Goal: Complete application form

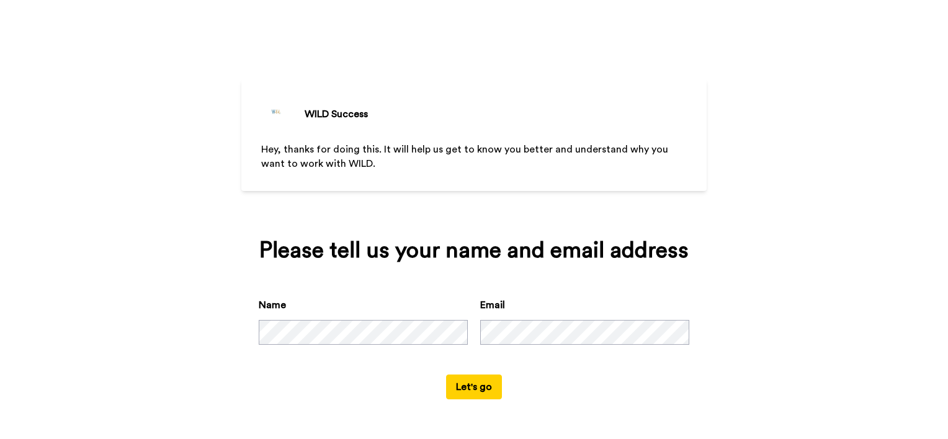
click at [320, 326] on div "Name Email" at bounding box center [474, 336] width 431 height 77
drag, startPoint x: 729, startPoint y: 329, endPoint x: 697, endPoint y: 330, distance: 31.7
click at [729, 328] on div "WILD Success Hey, thanks for doing this. It will help us get to know you better…" at bounding box center [474, 219] width 948 height 439
click at [465, 387] on button "Let's go" at bounding box center [474, 387] width 56 height 25
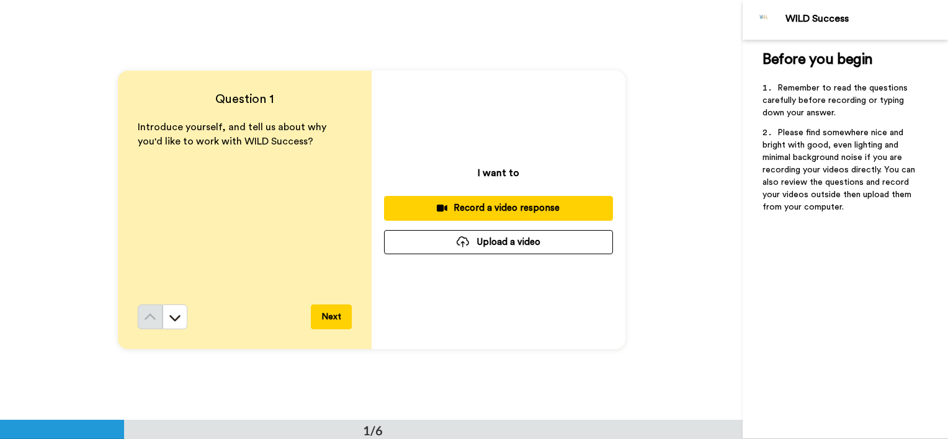
click at [332, 319] on button "Next" at bounding box center [331, 317] width 41 height 25
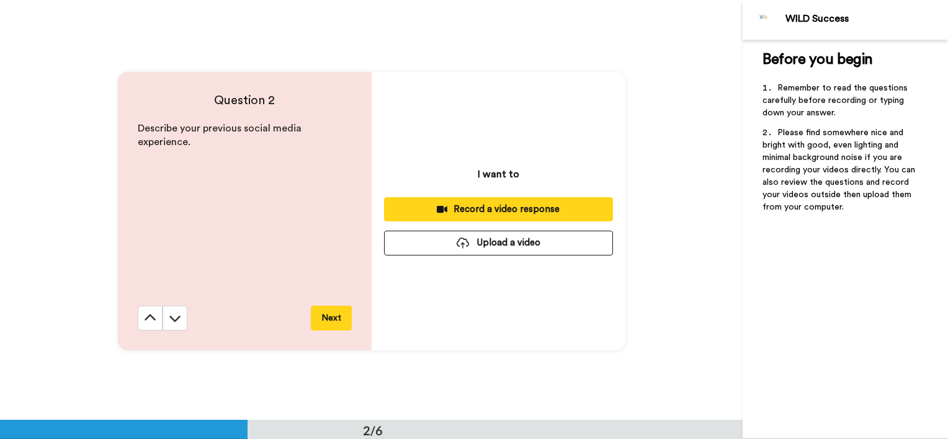
scroll to position [421, 0]
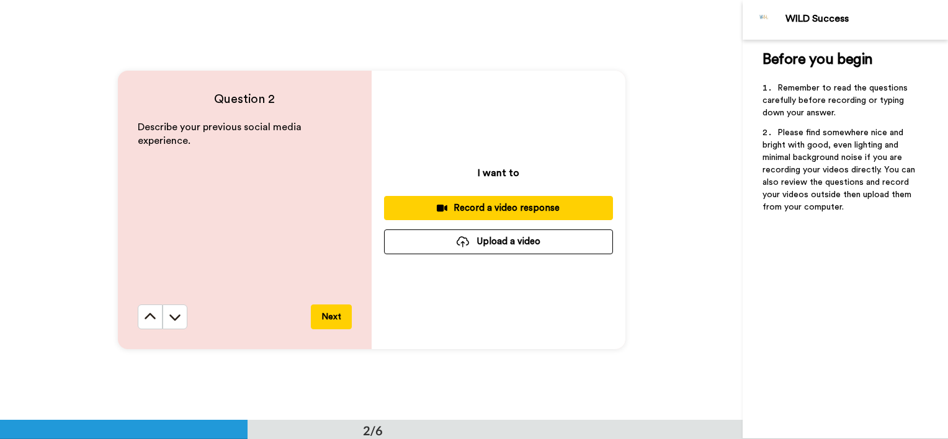
click at [326, 315] on button "Next" at bounding box center [331, 317] width 41 height 25
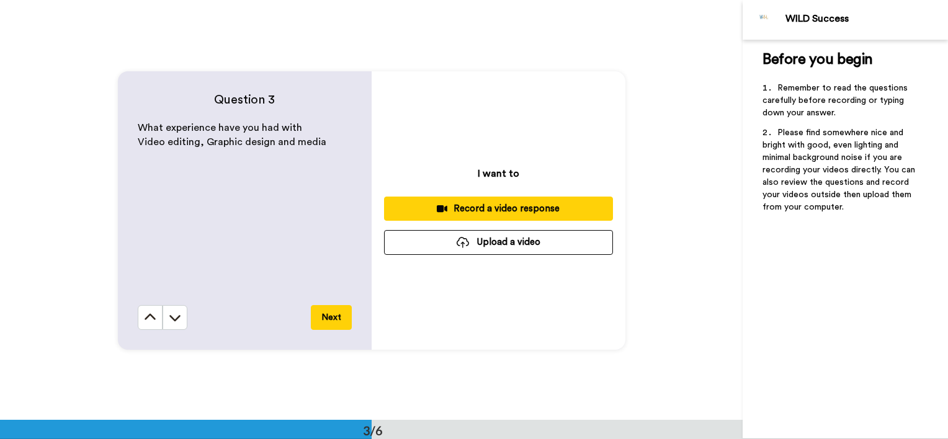
scroll to position [841, 0]
click at [327, 321] on button "Next" at bounding box center [331, 317] width 41 height 25
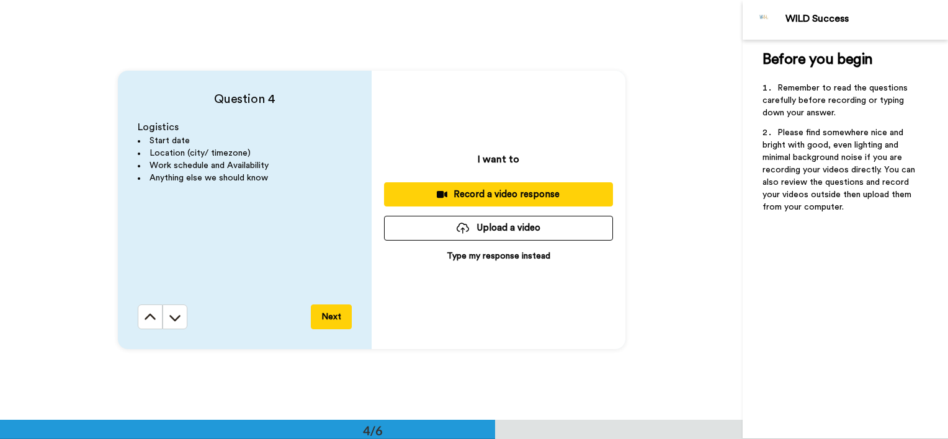
scroll to position [1261, 0]
click at [321, 318] on button "Next" at bounding box center [331, 317] width 41 height 25
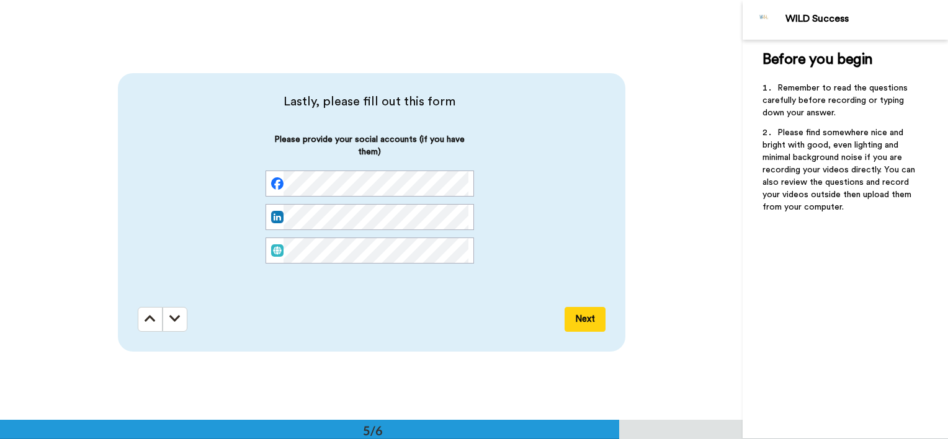
scroll to position [1681, 0]
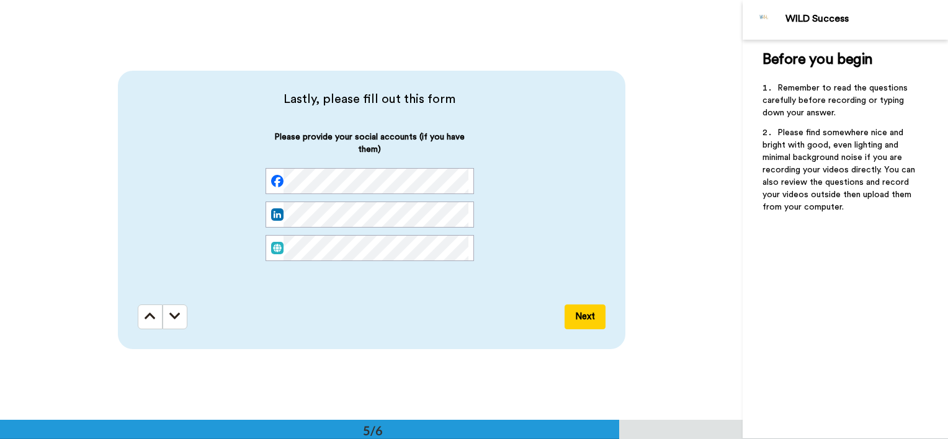
click at [581, 317] on button "Next" at bounding box center [585, 317] width 41 height 25
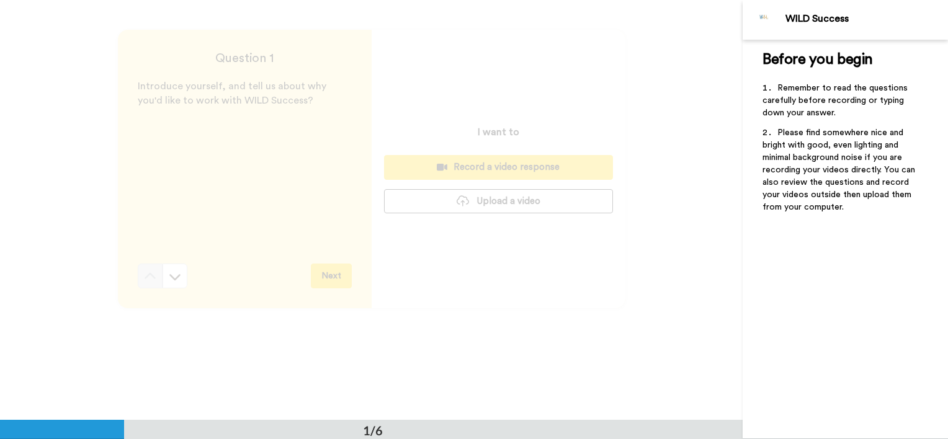
scroll to position [0, 0]
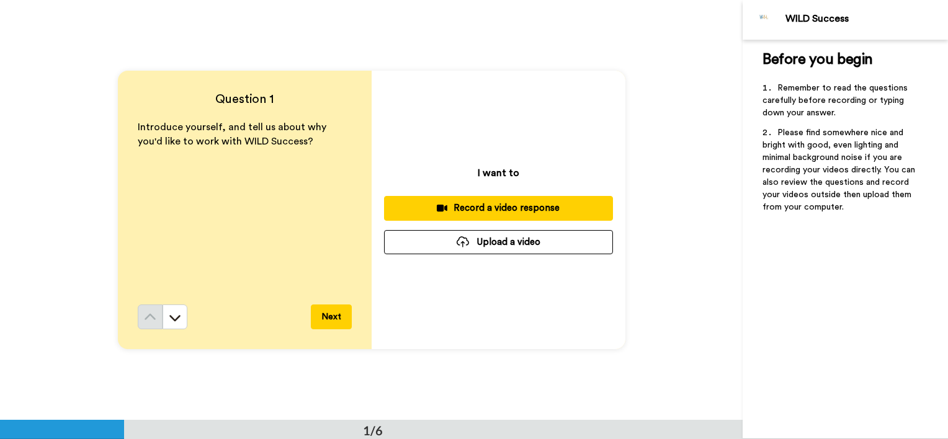
click at [315, 323] on button "Next" at bounding box center [331, 317] width 41 height 25
click at [514, 209] on div "Record a video response" at bounding box center [498, 208] width 209 height 13
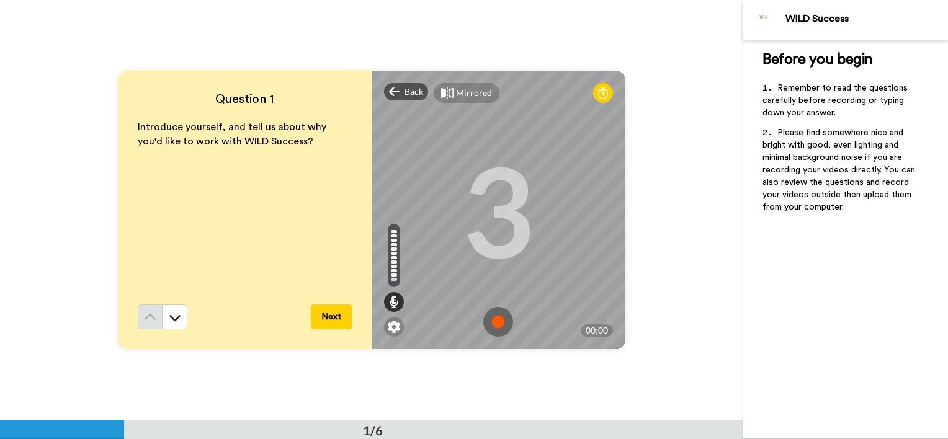
click at [492, 321] on img at bounding box center [498, 322] width 30 height 30
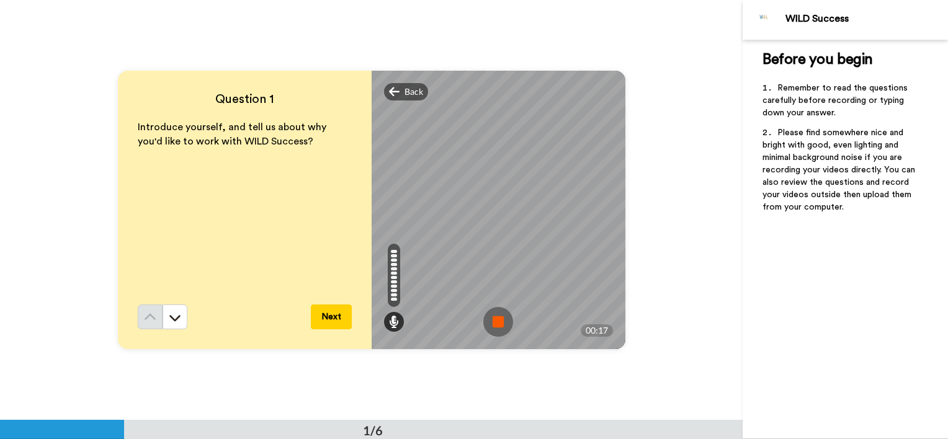
click at [499, 316] on img at bounding box center [498, 322] width 30 height 30
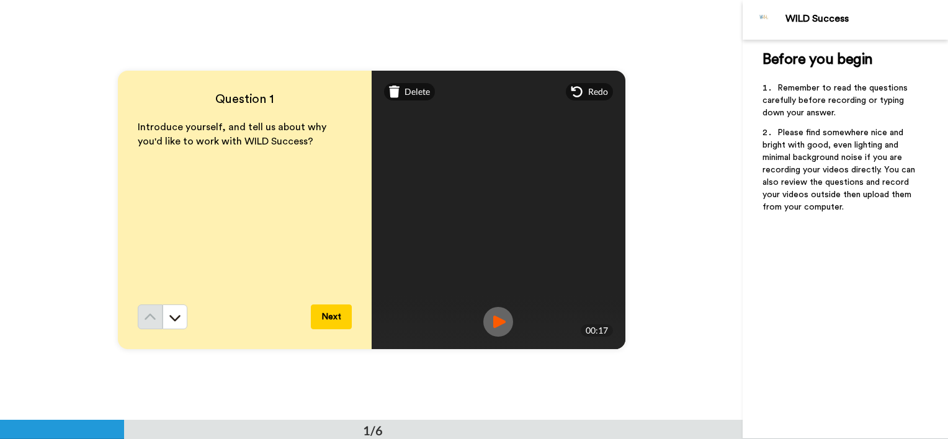
click at [503, 321] on img at bounding box center [498, 322] width 30 height 30
click at [494, 321] on img at bounding box center [498, 322] width 30 height 30
click at [413, 94] on span "Delete" at bounding box center [416, 92] width 25 height 12
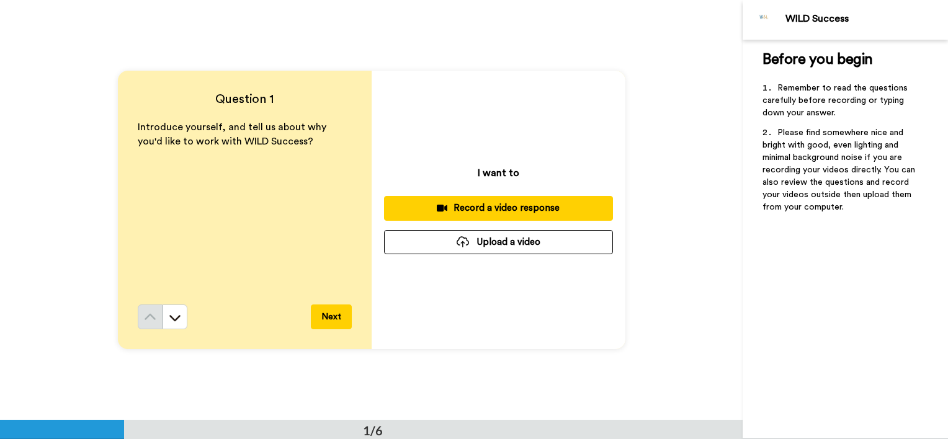
click at [571, 89] on div "I want to Record a video response Upload a video" at bounding box center [499, 210] width 254 height 279
click at [171, 320] on icon at bounding box center [175, 317] width 12 height 12
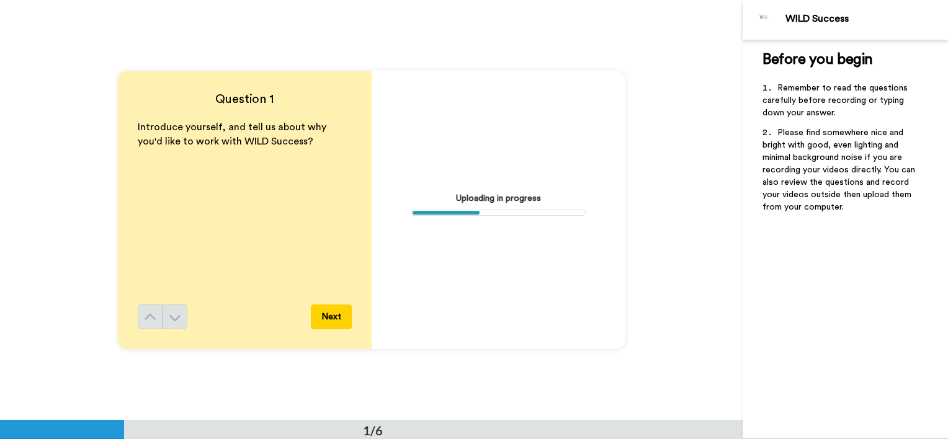
click at [133, 319] on div "Question 1 Introduce yourself, and tell us about why you'd like to work with WI…" at bounding box center [245, 210] width 254 height 279
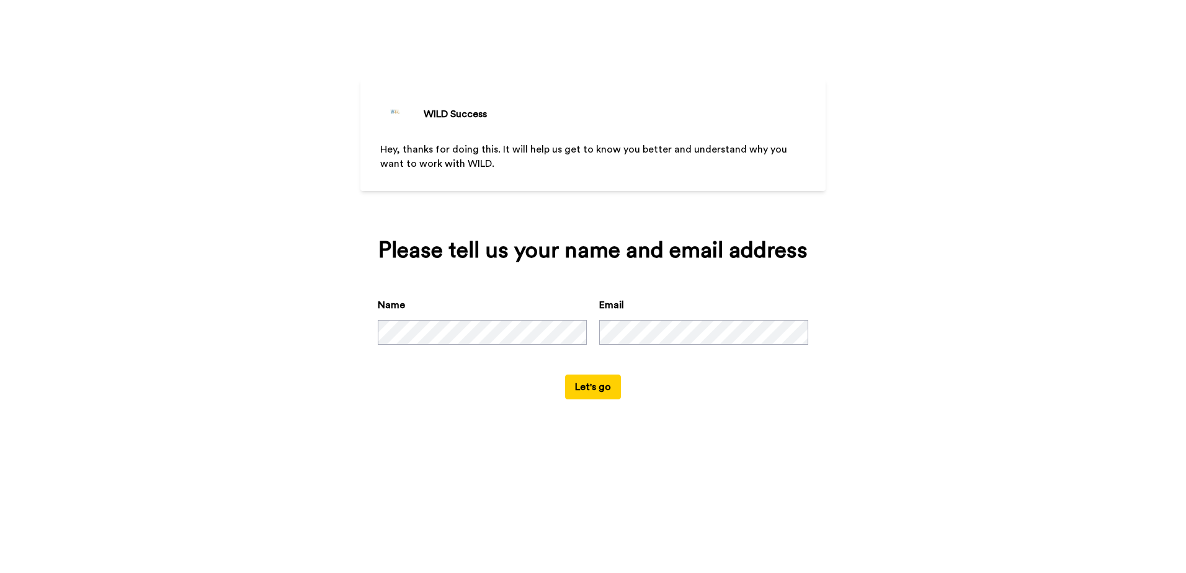
click at [895, 361] on div "WILD Success Hey, thanks for doing this. It will help us get to know you better…" at bounding box center [593, 286] width 1186 height 573
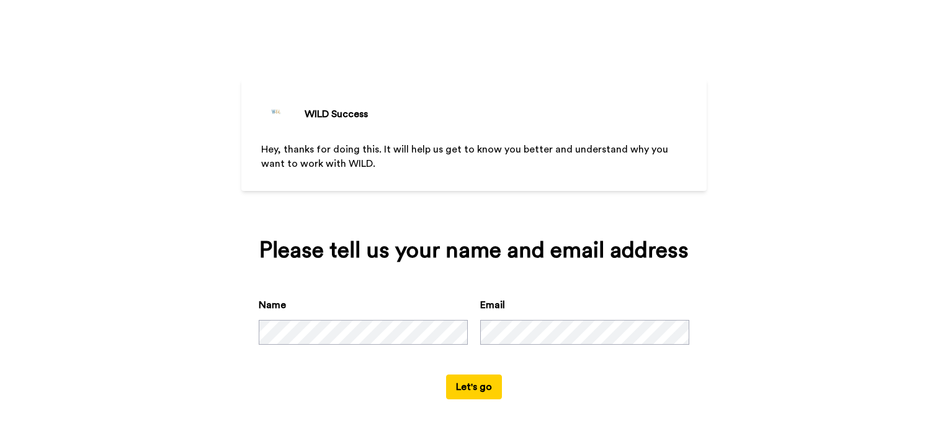
click at [474, 203] on div "Hey, thanks for doing this. It will help us get to know you better and understa…" at bounding box center [474, 179] width 426 height 72
click at [478, 390] on button "Let's go" at bounding box center [474, 387] width 56 height 25
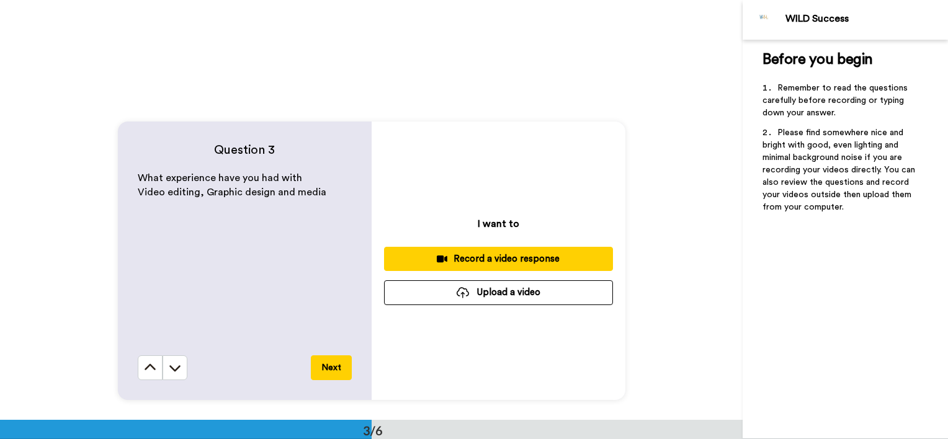
scroll to position [829, 0]
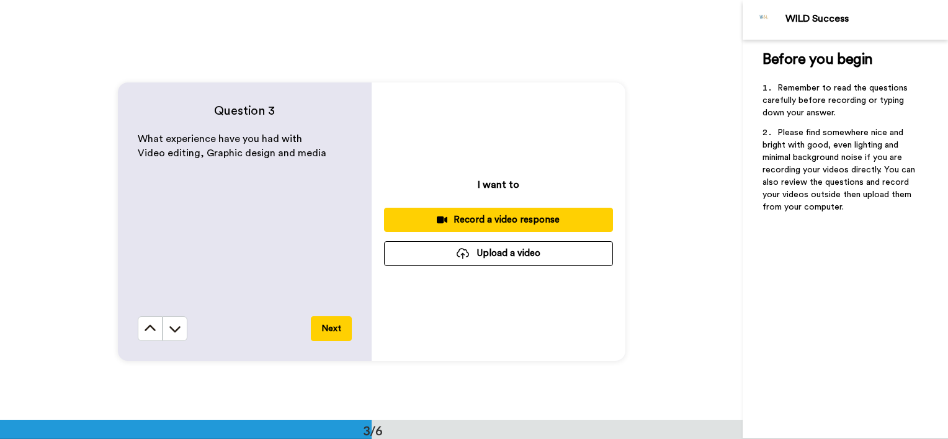
click at [65, 154] on div "Question 3 What experience have you had with Video editing, Graphic design and …" at bounding box center [371, 222] width 743 height 420
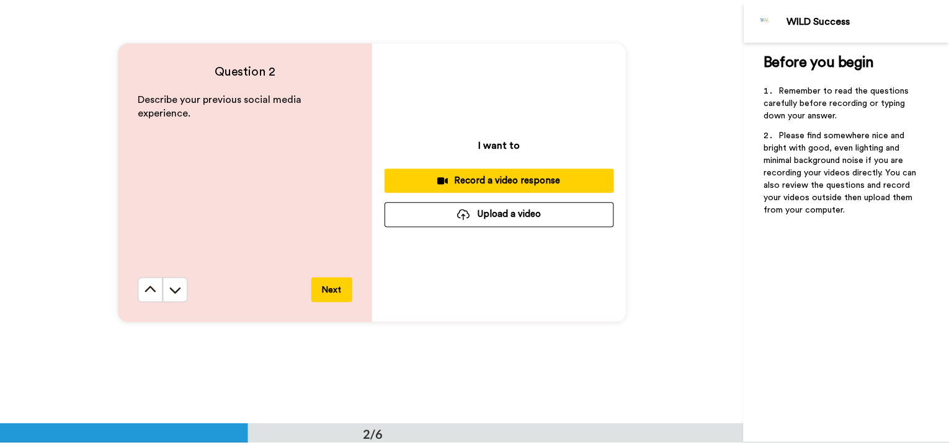
scroll to position [453, 0]
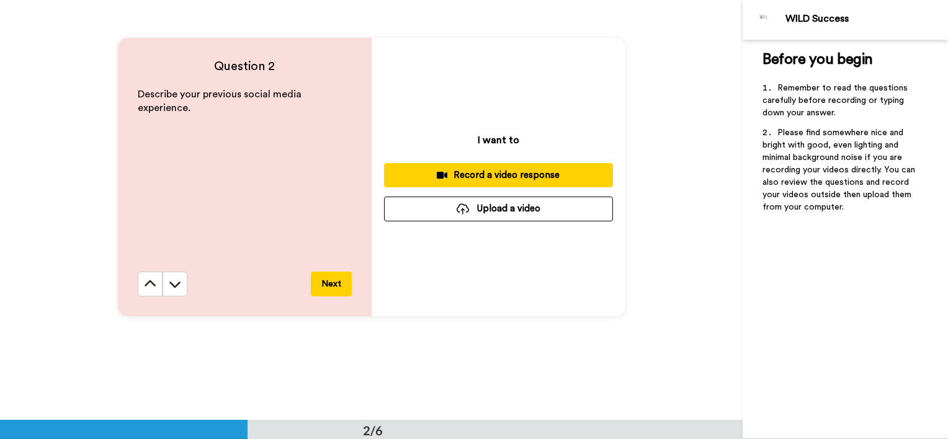
click at [597, 330] on div "Question 2 Describe your previous social media experience. Next I want to Recor…" at bounding box center [371, 176] width 743 height 420
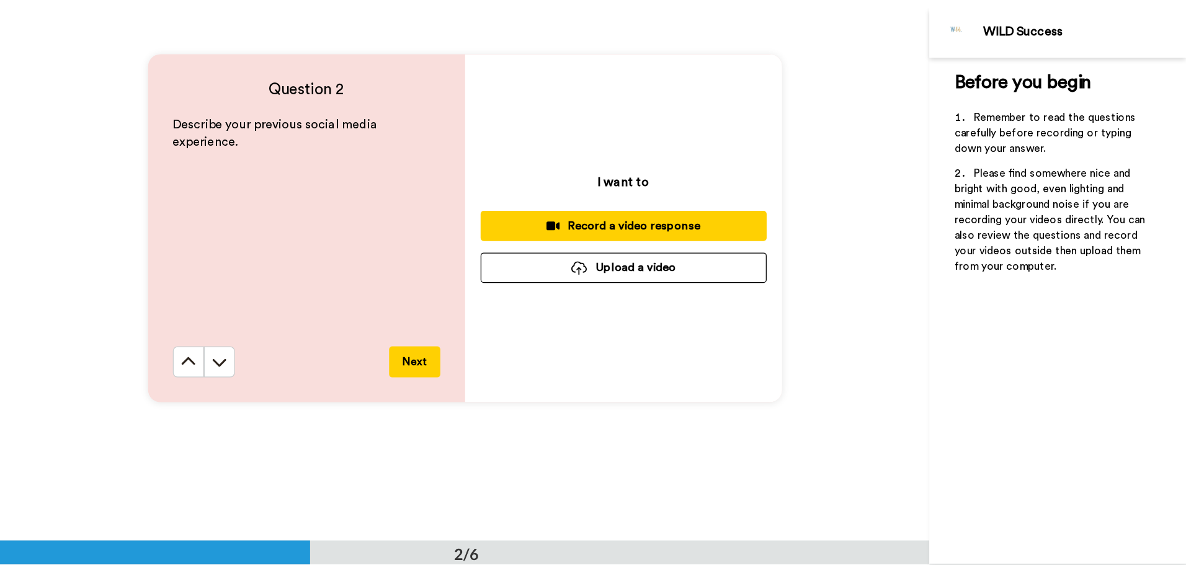
scroll to position [463, 0]
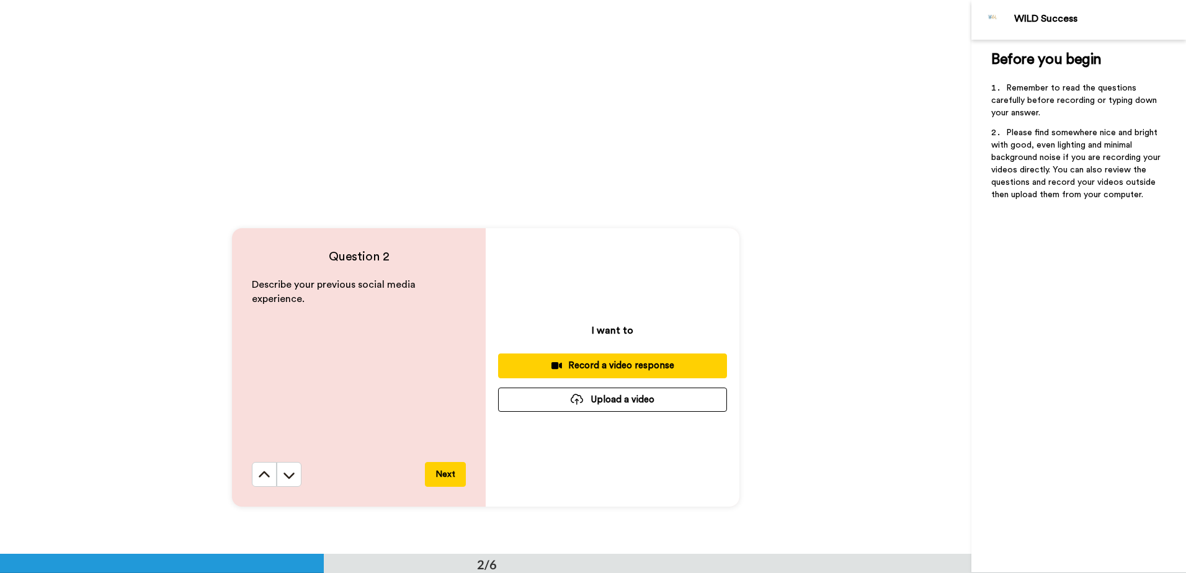
click at [596, 170] on div "Question 2 Describe your previous social media experience. Next I want to Recor…" at bounding box center [486, 368] width 972 height 554
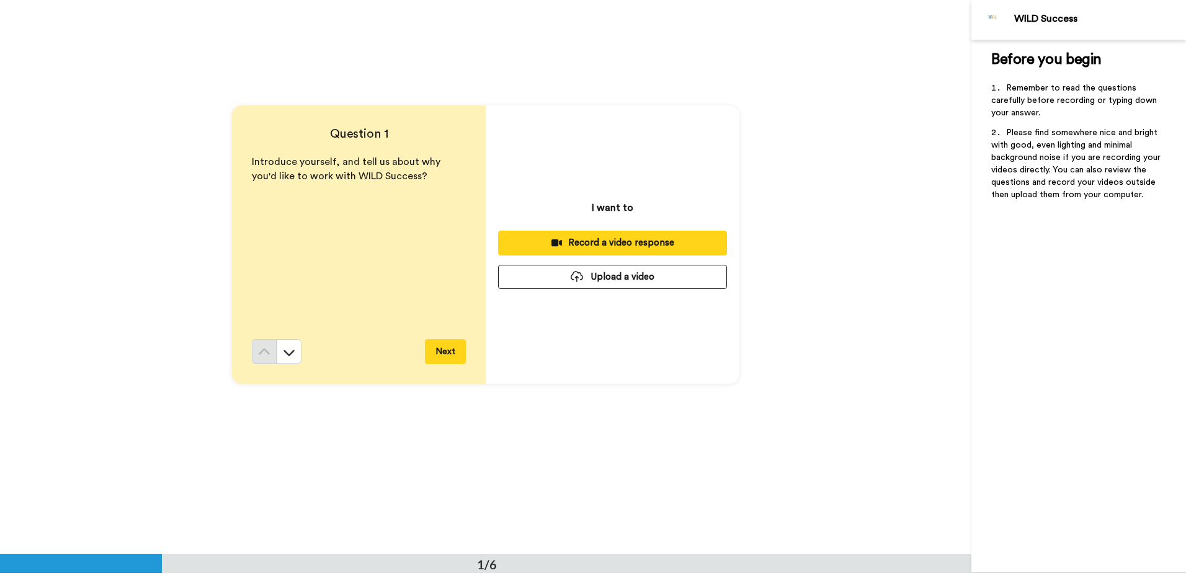
scroll to position [0, 0]
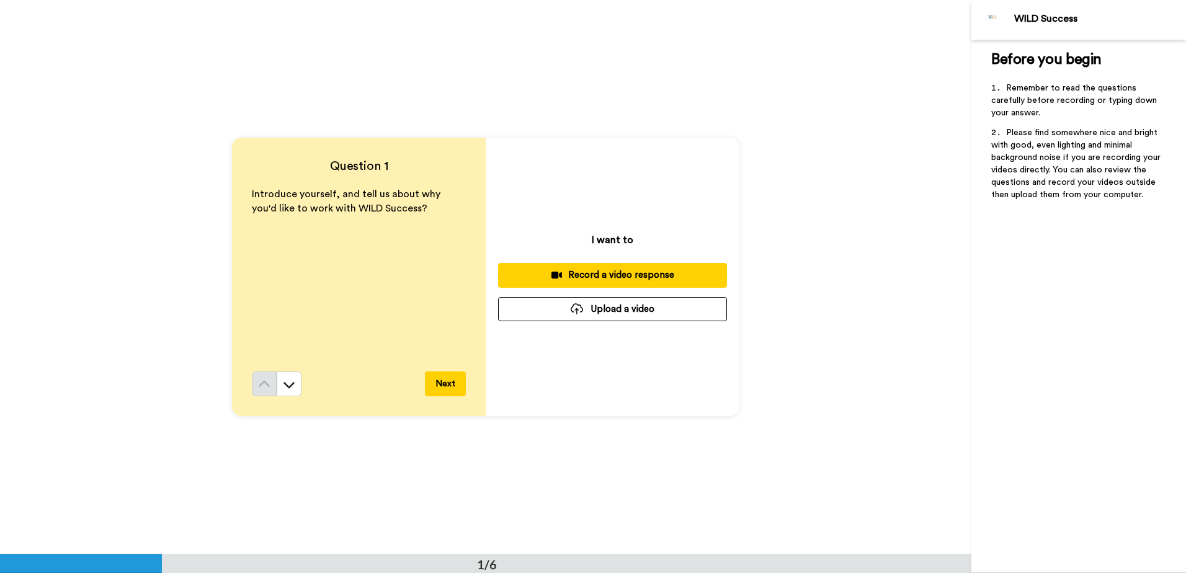
click at [610, 317] on button "Upload a video" at bounding box center [612, 309] width 229 height 24
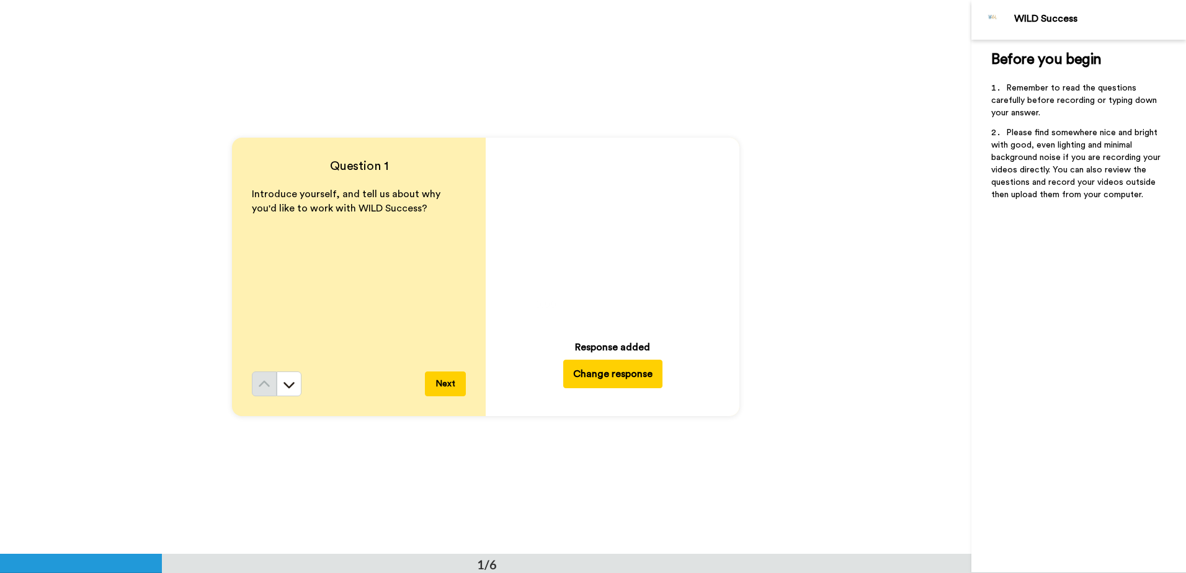
click at [611, 230] on icon at bounding box center [612, 234] width 33 height 33
click at [604, 233] on icon at bounding box center [612, 234] width 33 height 33
click at [608, 233] on icon at bounding box center [612, 234] width 33 height 33
click at [445, 383] on button "Next" at bounding box center [445, 384] width 41 height 25
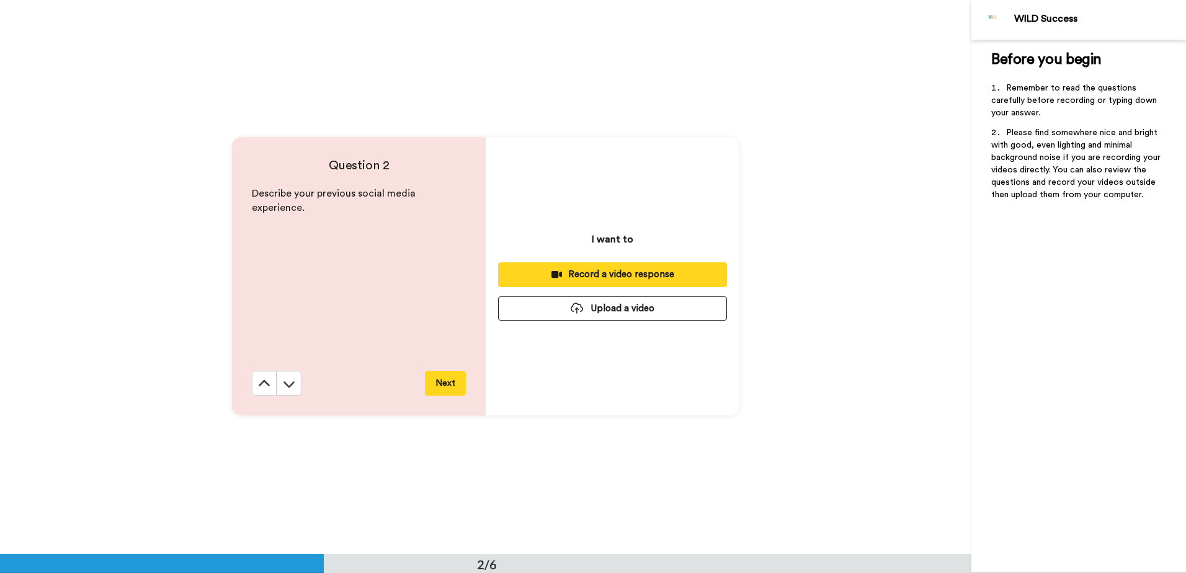
scroll to position [555, 0]
click at [625, 312] on button "Upload a video" at bounding box center [612, 309] width 229 height 24
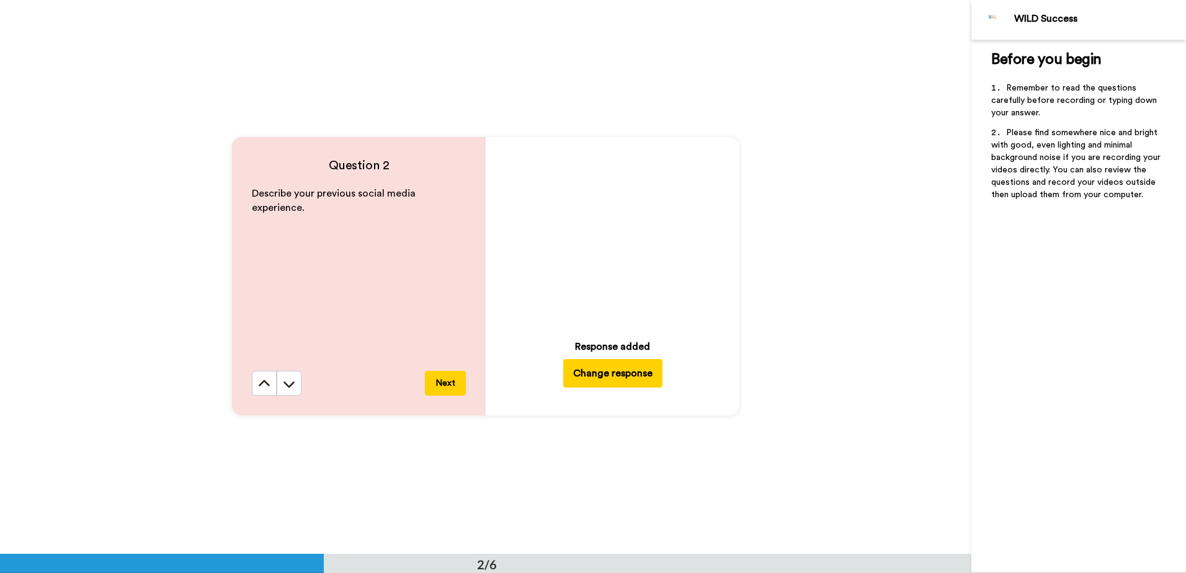
click at [608, 220] on icon at bounding box center [612, 234] width 33 height 33
click at [448, 381] on button "Next" at bounding box center [445, 383] width 41 height 25
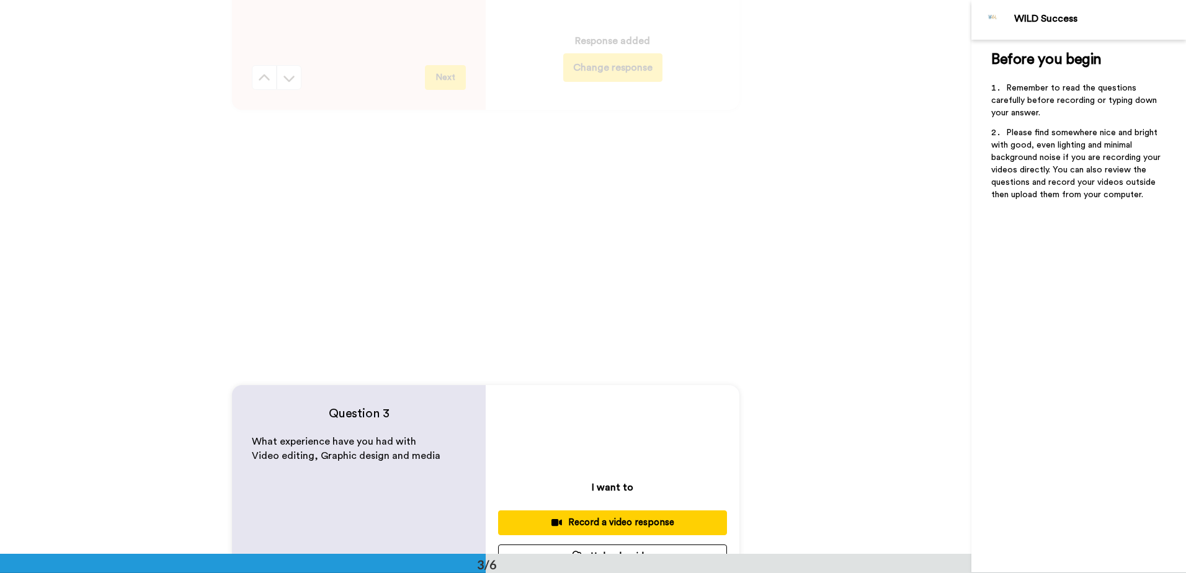
scroll to position [612, 0]
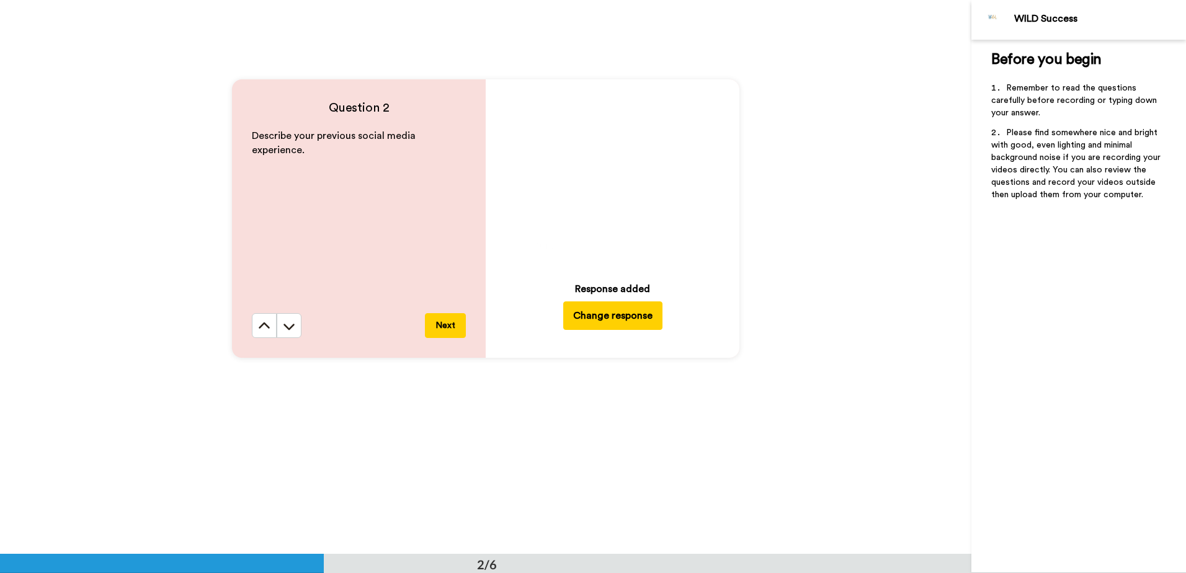
click at [780, 244] on div "Question 2 Describe your previous social media experience. Next Play/Pause 0:15…" at bounding box center [486, 219] width 972 height 554
click at [445, 328] on button "Next" at bounding box center [445, 325] width 41 height 25
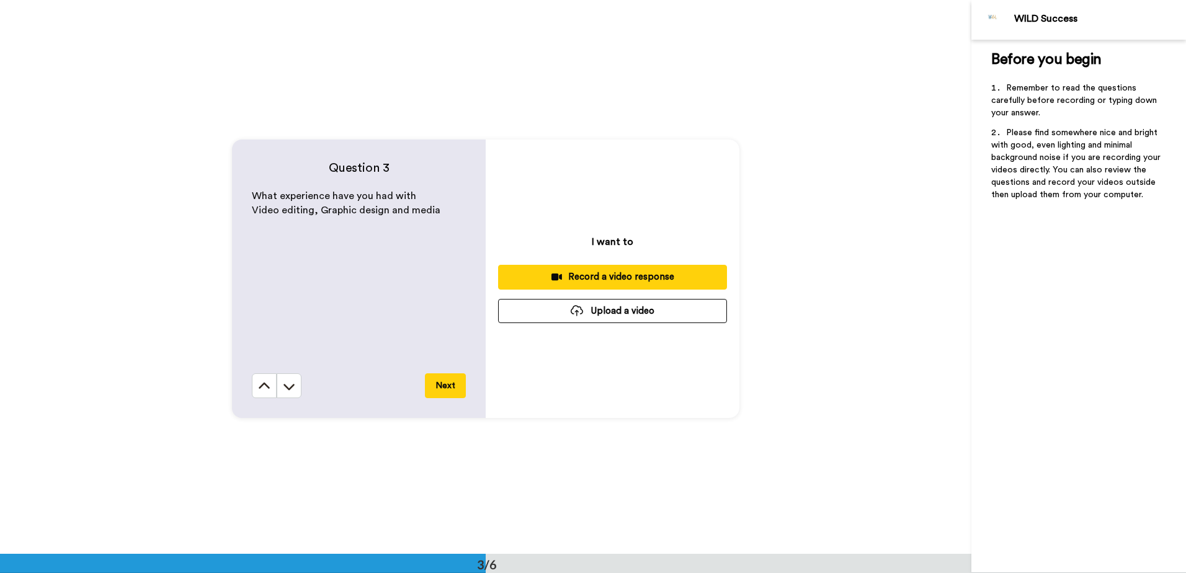
scroll to position [1109, 0]
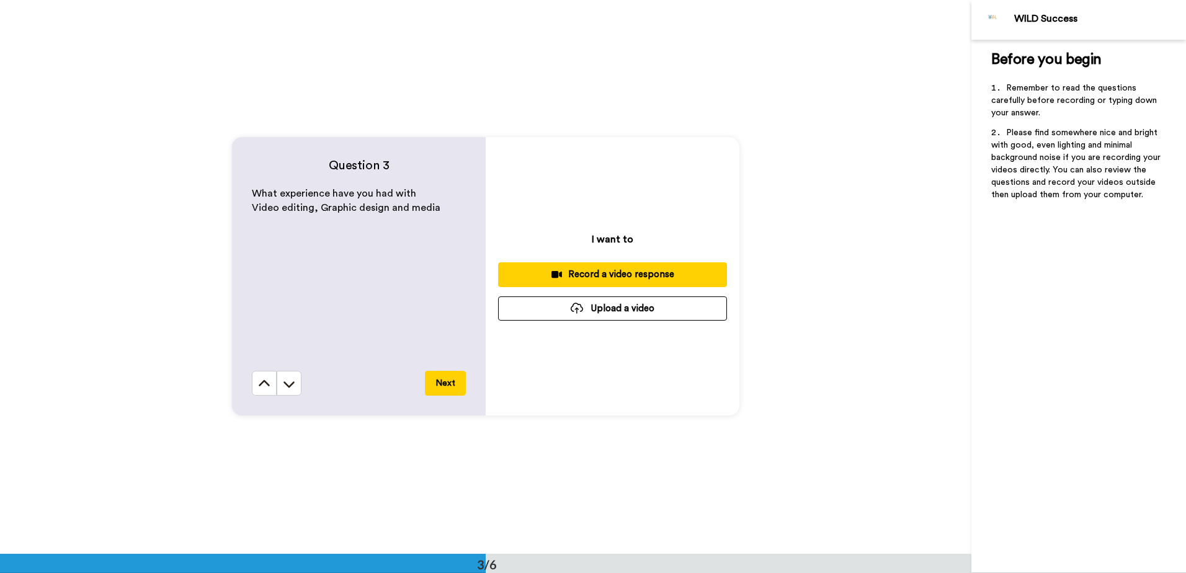
click at [629, 313] on button "Upload a video" at bounding box center [612, 309] width 229 height 24
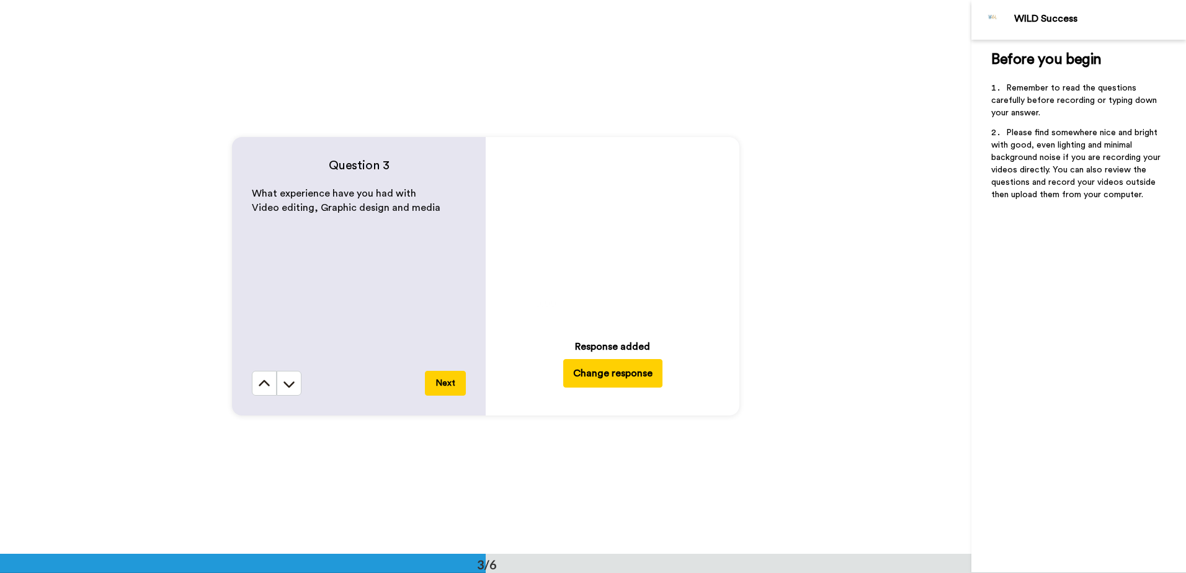
click at [607, 230] on icon "Play/Pause" at bounding box center [612, 234] width 33 height 59
click at [444, 380] on button "Next" at bounding box center [445, 383] width 41 height 25
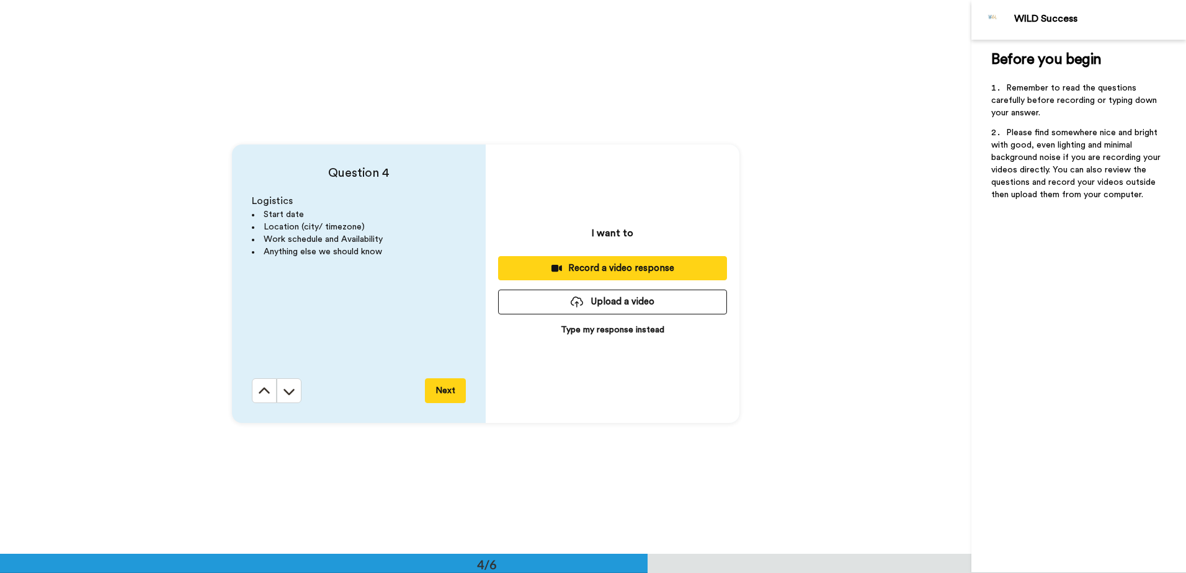
scroll to position [1663, 0]
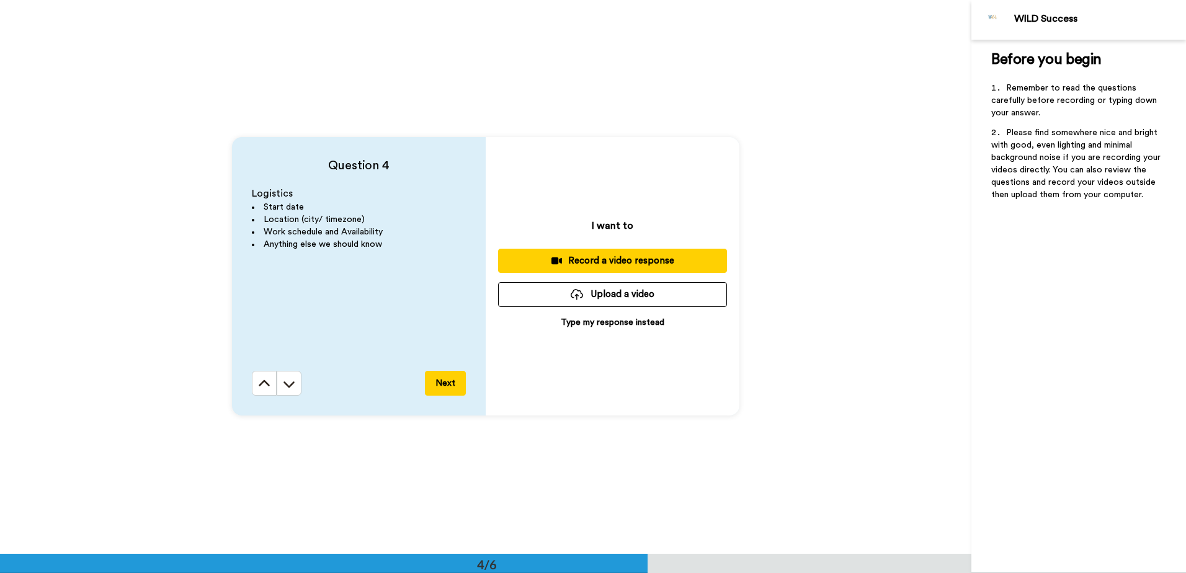
click at [619, 288] on button "Upload a video" at bounding box center [612, 294] width 229 height 24
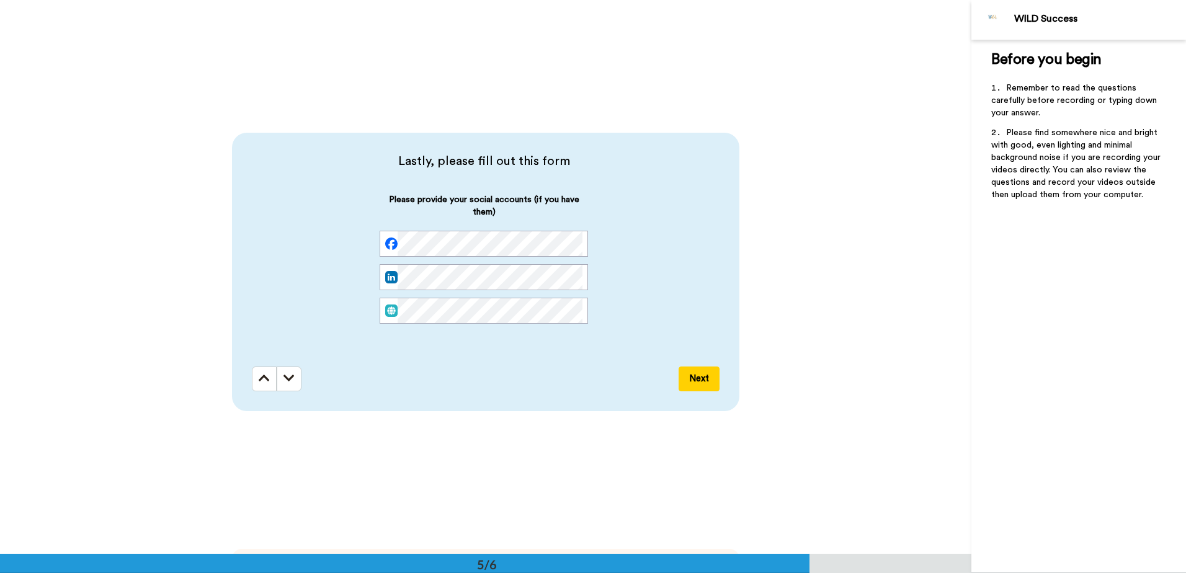
scroll to position [0, 53]
click at [606, 385] on div "Next" at bounding box center [486, 379] width 468 height 25
click at [697, 375] on button "Next" at bounding box center [699, 379] width 41 height 25
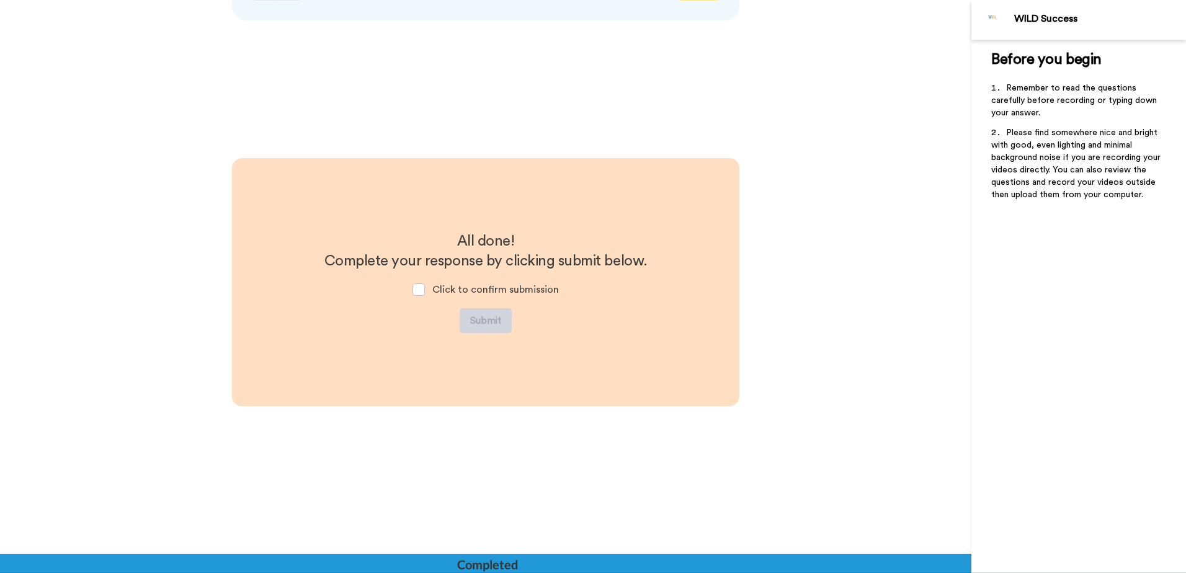
scroll to position [2617, 0]
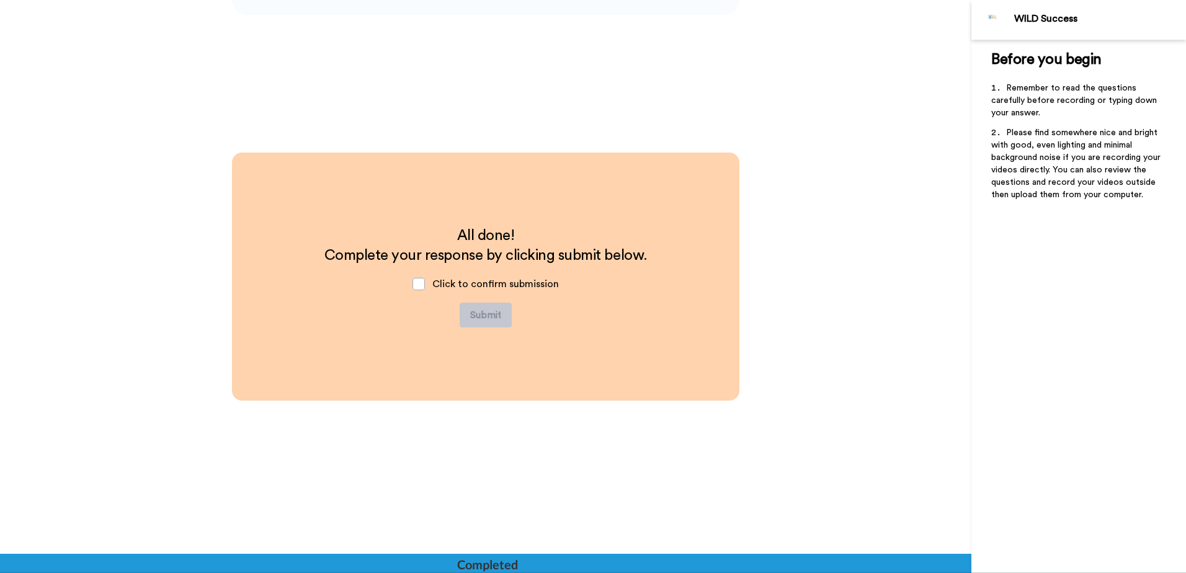
click at [409, 284] on div "Click to confirm submission" at bounding box center [486, 284] width 166 height 37
click at [413, 284] on span at bounding box center [419, 284] width 12 height 12
click at [478, 316] on button "Submit" at bounding box center [486, 315] width 52 height 25
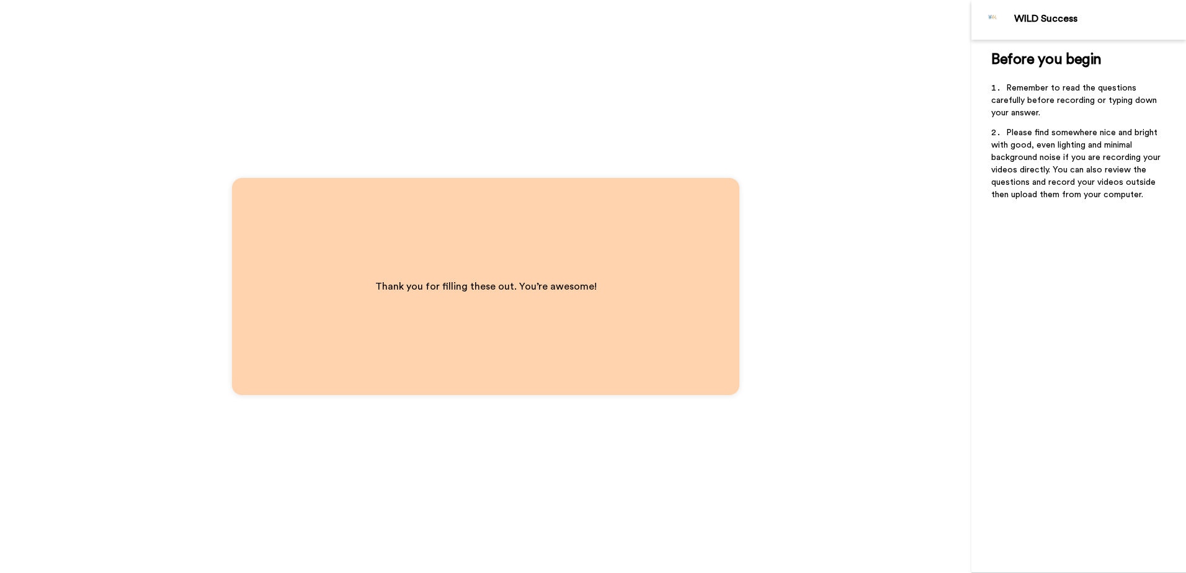
click at [597, 409] on div "Thank you for filling these out. You’re awesome!" at bounding box center [486, 286] width 972 height 573
